Goal: Check status: Check status

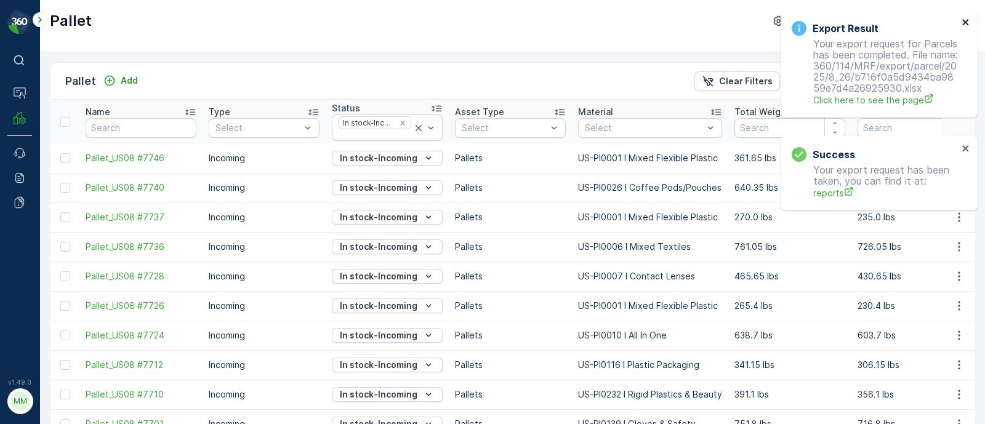
click at [966, 22] on icon "close" at bounding box center [966, 22] width 6 height 6
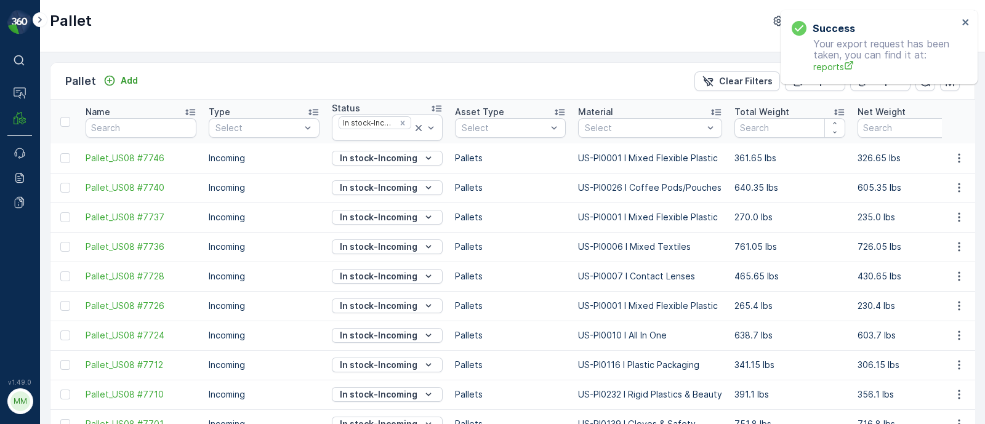
click at [602, 124] on div at bounding box center [644, 128] width 121 height 10
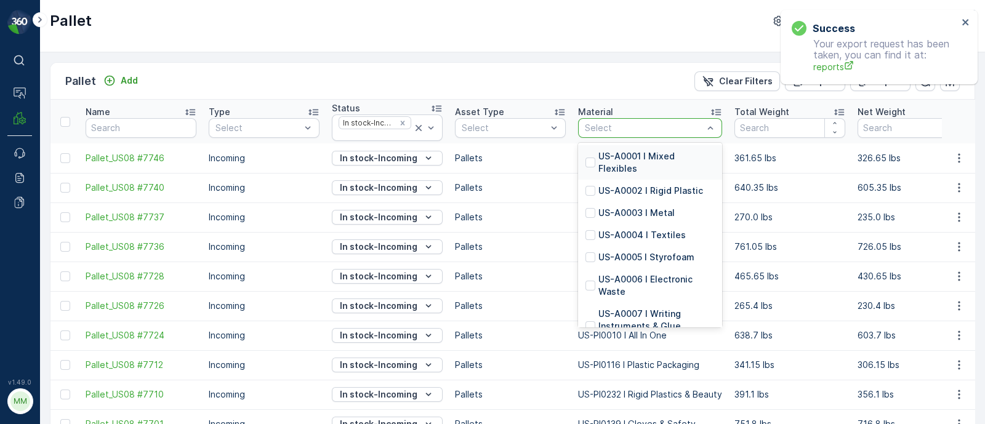
paste input "US-A0171 I Fabric, Clothing, Shoes, Bags, Etc"
type input "US-A0171 I Fabric, Clothing, Shoes, Bags, Etc"
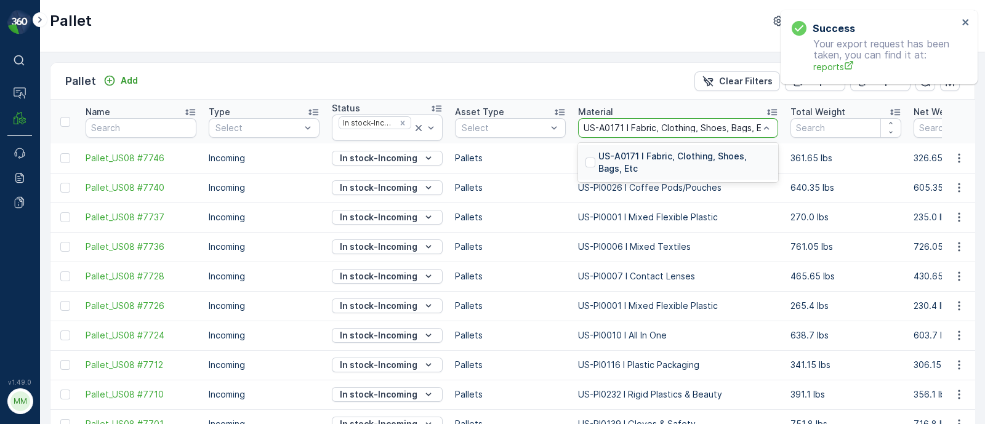
scroll to position [0, 10]
click at [738, 164] on p "US-A0171 I Fabric, Clothing, Shoes, Bags, Etc" at bounding box center [685, 162] width 172 height 25
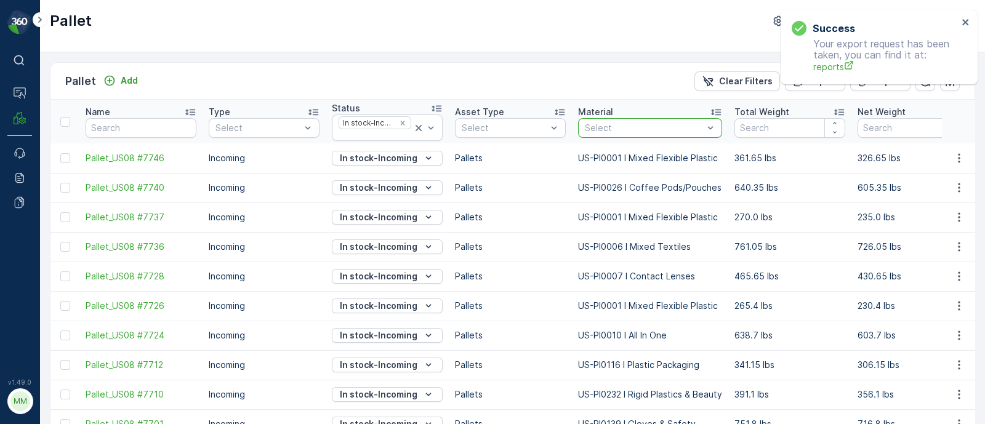
scroll to position [0, 0]
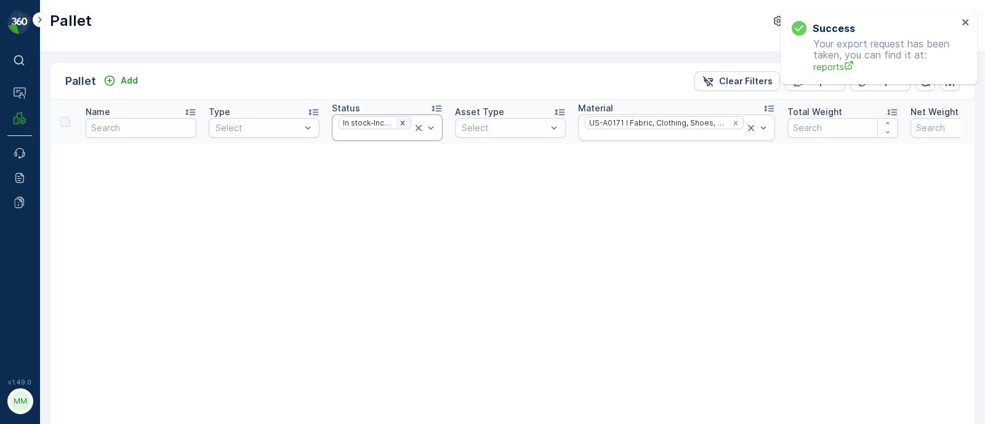
click at [407, 119] on icon "Remove In stock-Incoming" at bounding box center [402, 123] width 9 height 9
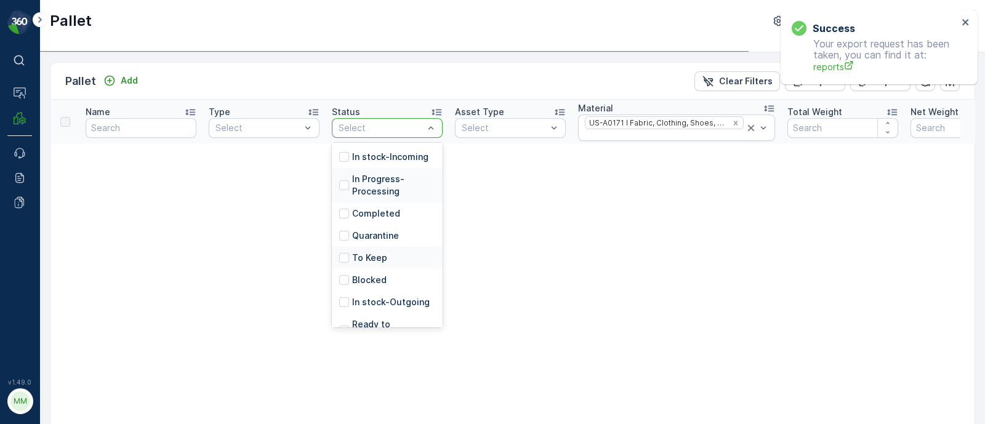
scroll to position [110, 0]
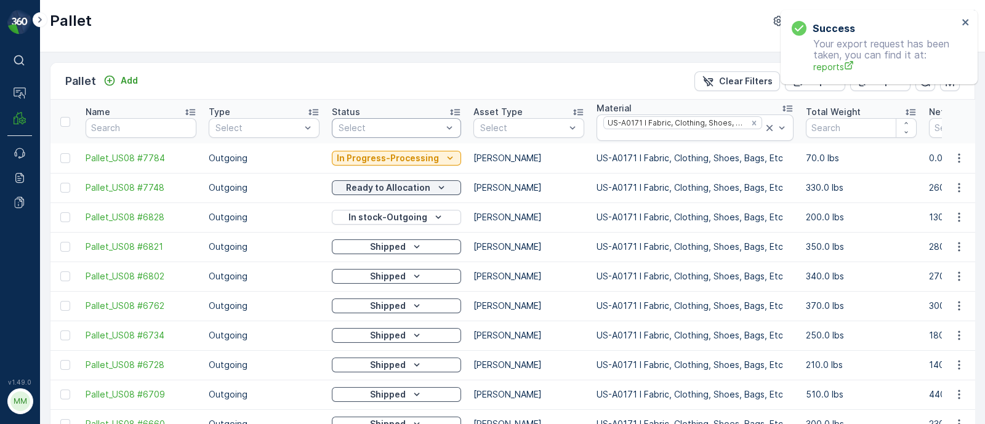
click at [397, 131] on div at bounding box center [391, 128] width 106 height 10
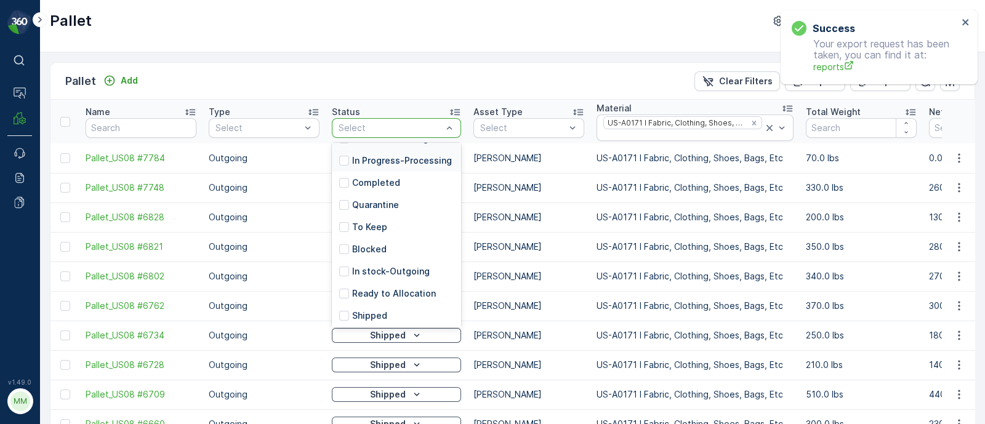
scroll to position [98, 0]
click at [395, 273] on p "Ready to Allocation" at bounding box center [394, 270] width 84 height 12
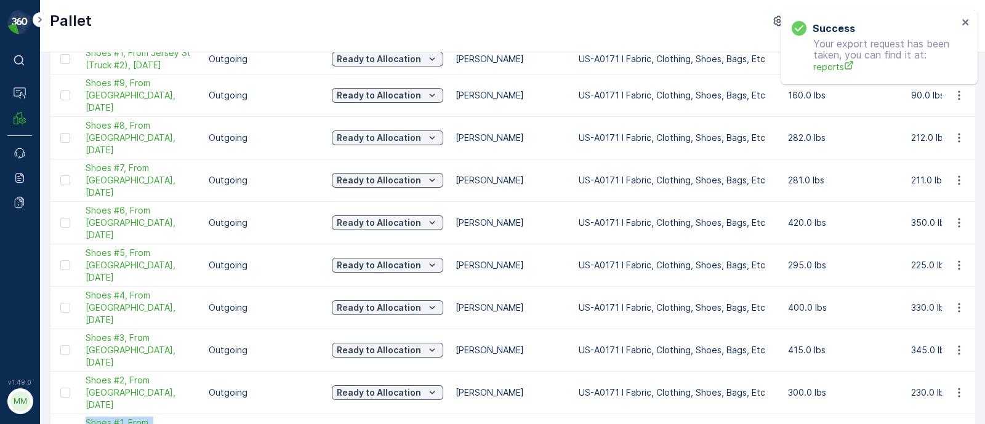
drag, startPoint x: 84, startPoint y: 321, endPoint x: 142, endPoint y: 336, distance: 60.3
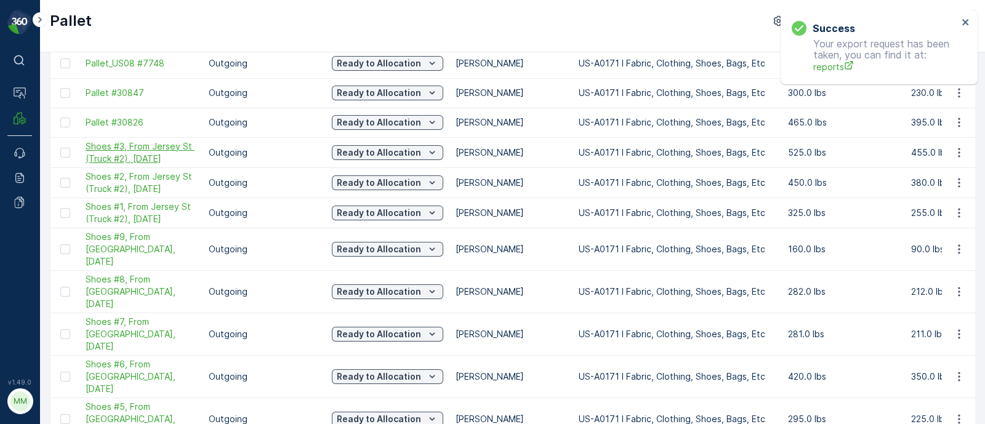
scroll to position [18, 0]
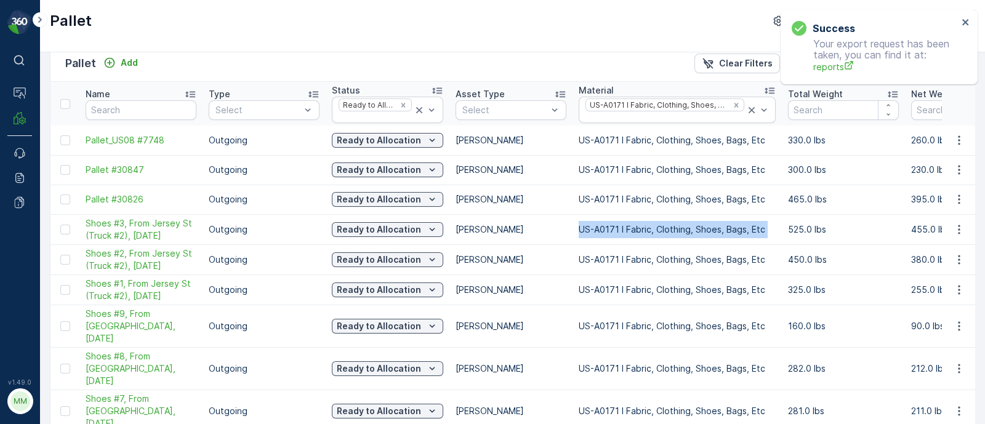
drag, startPoint x: 573, startPoint y: 226, endPoint x: 777, endPoint y: 228, distance: 203.9
